Goal: Information Seeking & Learning: Learn about a topic

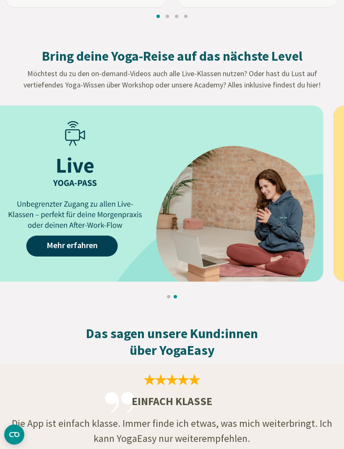
scroll to position [1002, 0]
click at [89, 247] on link "Mehr erfahren" at bounding box center [71, 246] width 91 height 21
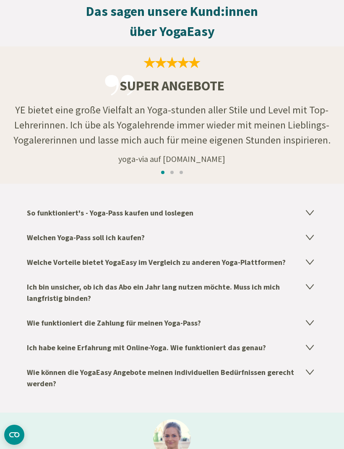
scroll to position [1183, 0]
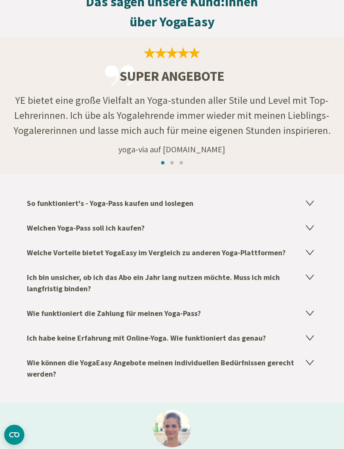
click at [310, 251] on icon at bounding box center [309, 253] width 7 height 5
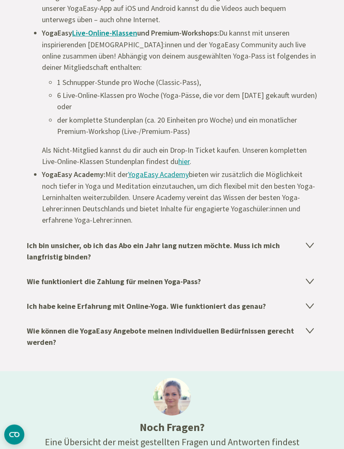
scroll to position [1537, 0]
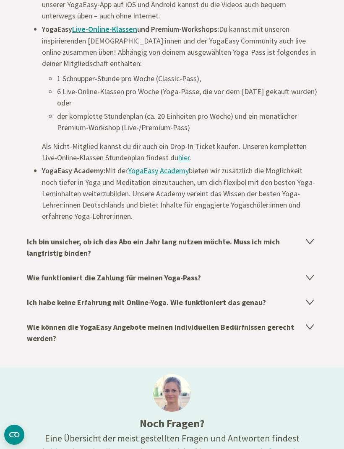
click at [311, 240] on icon at bounding box center [309, 242] width 7 height 5
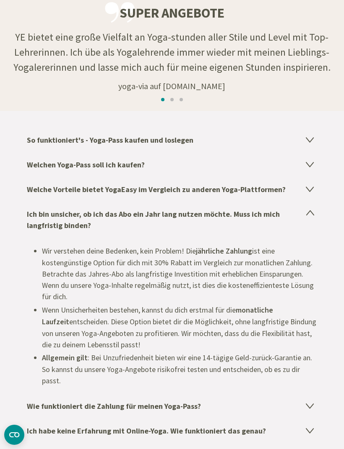
scroll to position [1245, 0]
click at [267, 191] on h4 "Welche Vorteile bietet YogaEasy im Vergleich zu anderen Yoga-Plattformen?" at bounding box center [172, 190] width 290 height 25
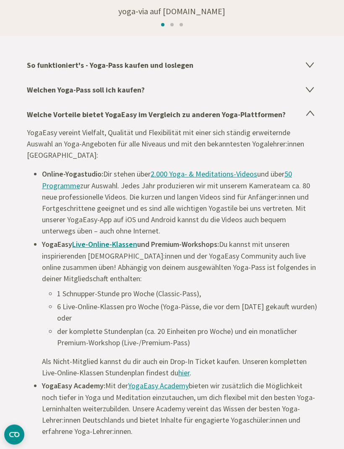
scroll to position [1325, 0]
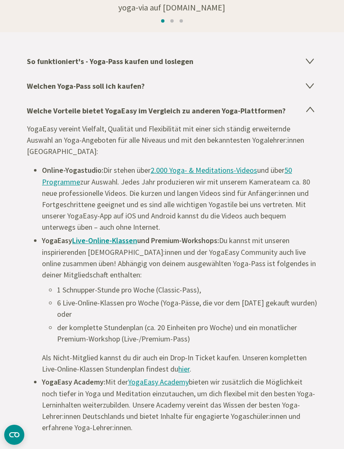
click at [112, 240] on strong "Live-Online-Klassen" at bounding box center [104, 241] width 65 height 10
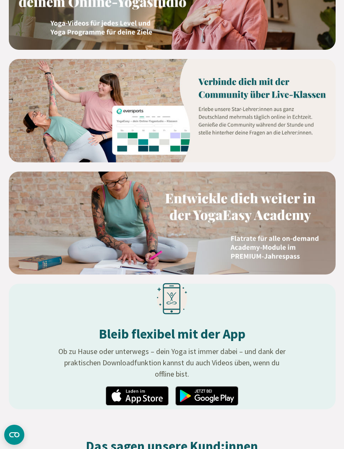
scroll to position [758, 0]
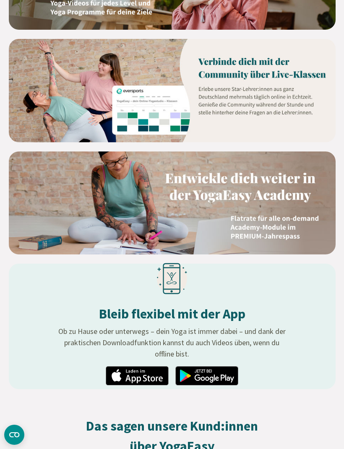
click at [256, 180] on img at bounding box center [172, 203] width 326 height 103
click at [276, 232] on img at bounding box center [172, 203] width 326 height 103
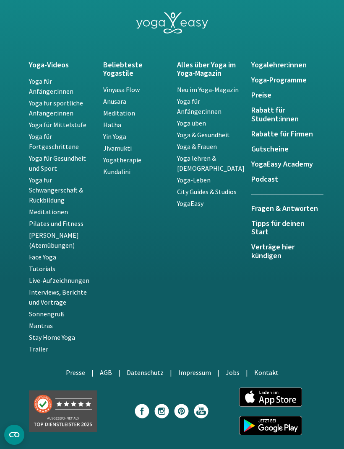
scroll to position [1800, 0]
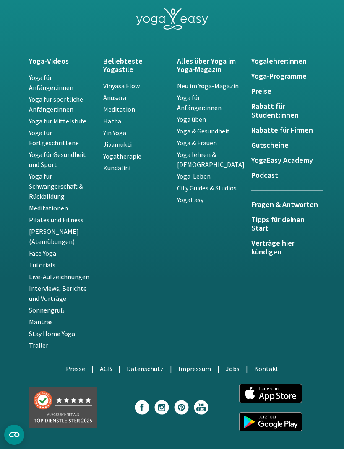
click at [41, 77] on link "Yoga für Anfänger:innen" at bounding box center [51, 82] width 44 height 18
